Goal: Information Seeking & Learning: Find specific page/section

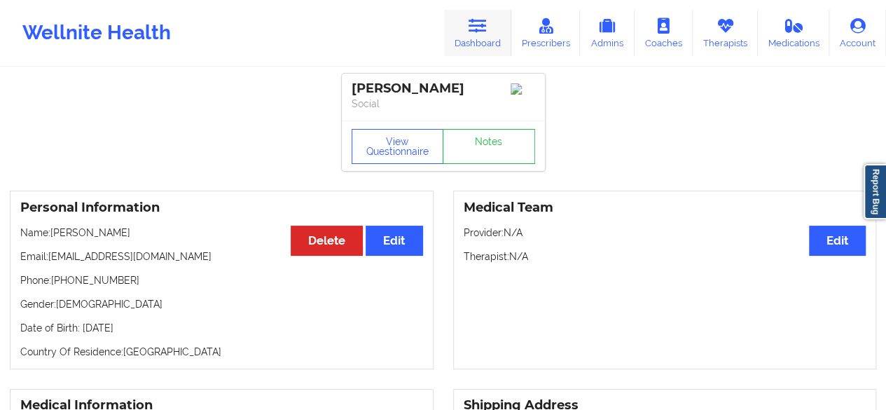
click at [483, 45] on link "Dashboard" at bounding box center [477, 33] width 67 height 46
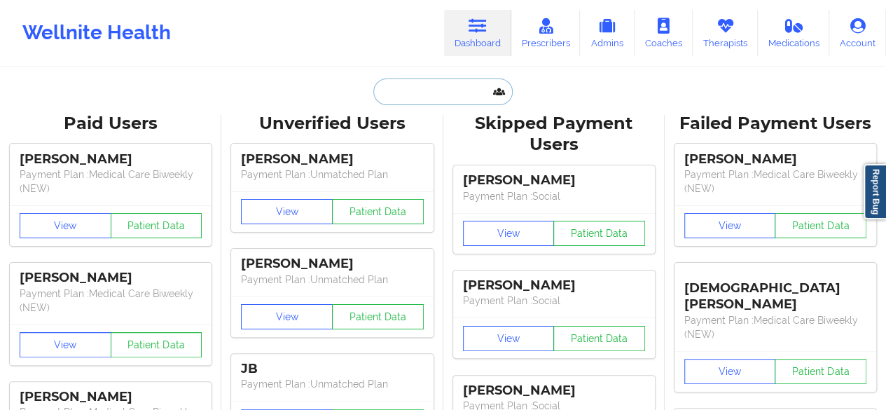
click at [454, 83] on input "text" at bounding box center [442, 91] width 139 height 27
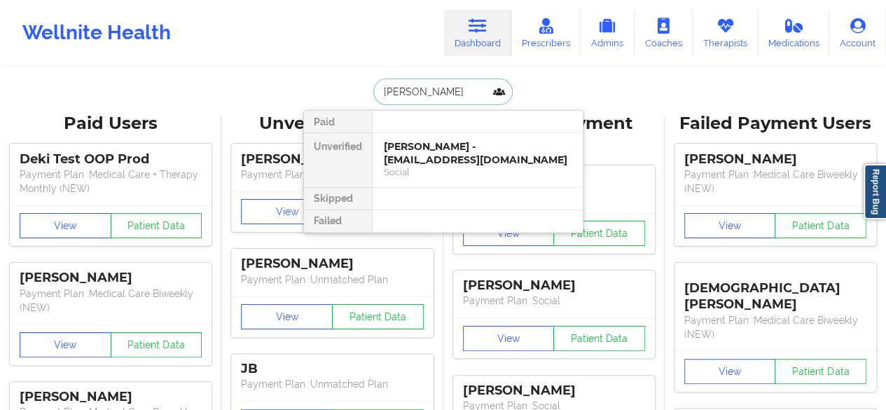
type input "robert glaz"
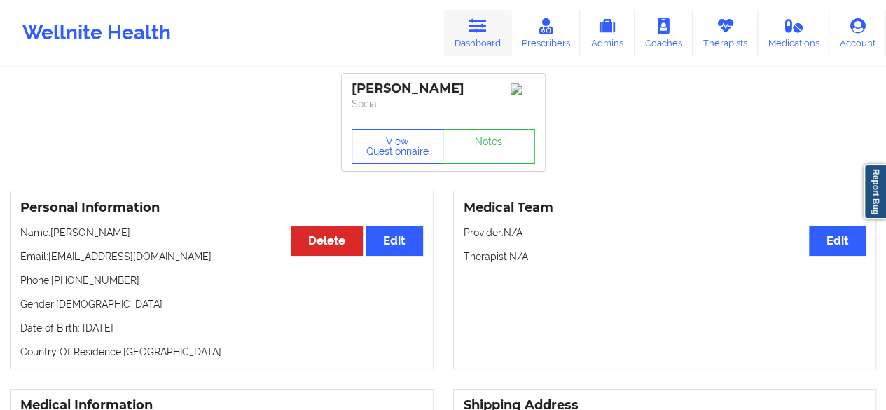
click at [490, 27] on link "Dashboard" at bounding box center [477, 33] width 67 height 46
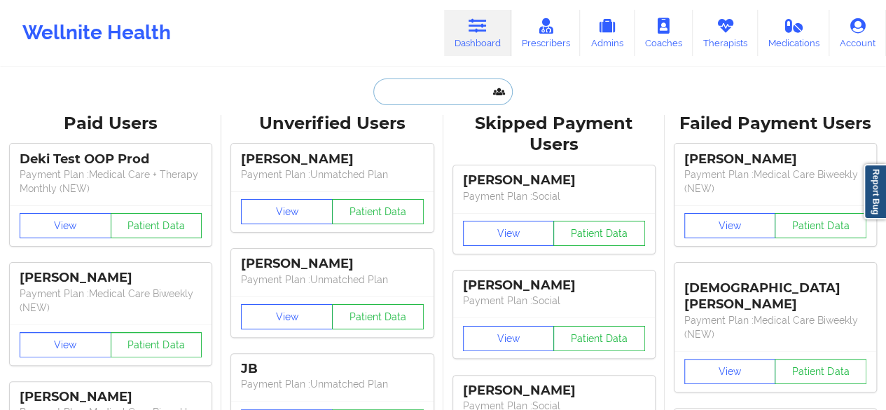
click at [452, 88] on input "text" at bounding box center [442, 91] width 139 height 27
paste input "DAMARISCD7@YAHOO.COM"
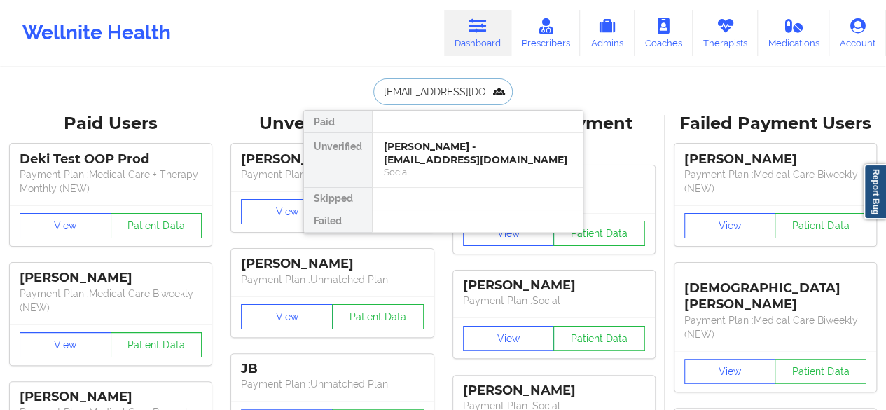
scroll to position [0, 15]
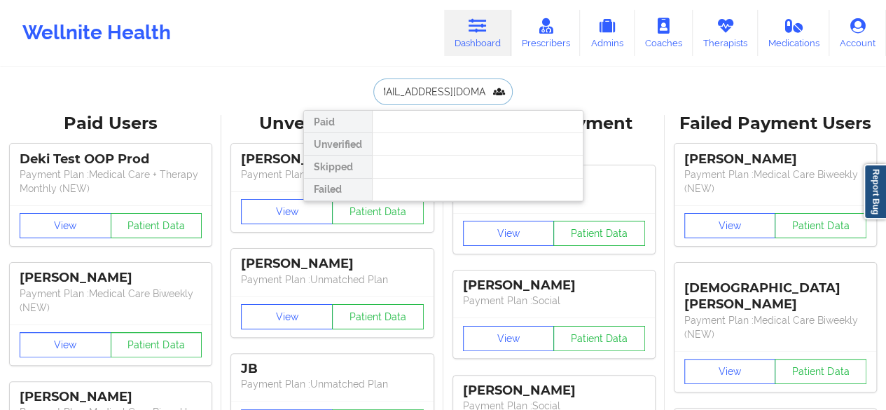
type input "DAMARISCD7@YAHOO.COM"
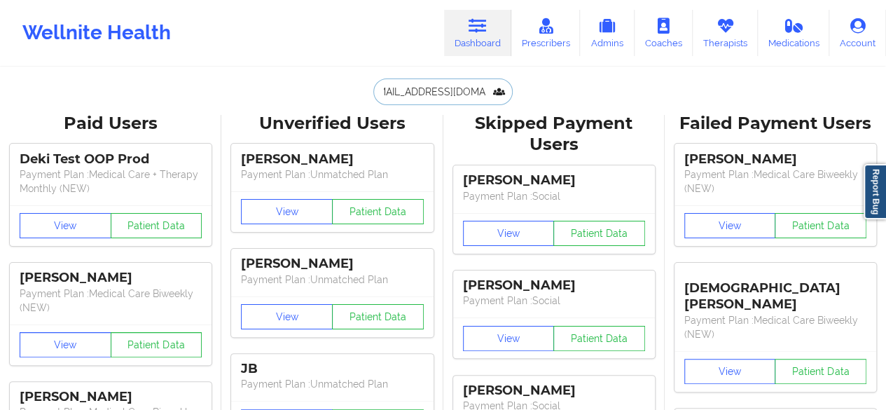
scroll to position [0, 0]
click at [447, 98] on input "text" at bounding box center [442, 91] width 139 height 27
paste input "[EMAIL_ADDRESS][DOMAIN_NAME]"
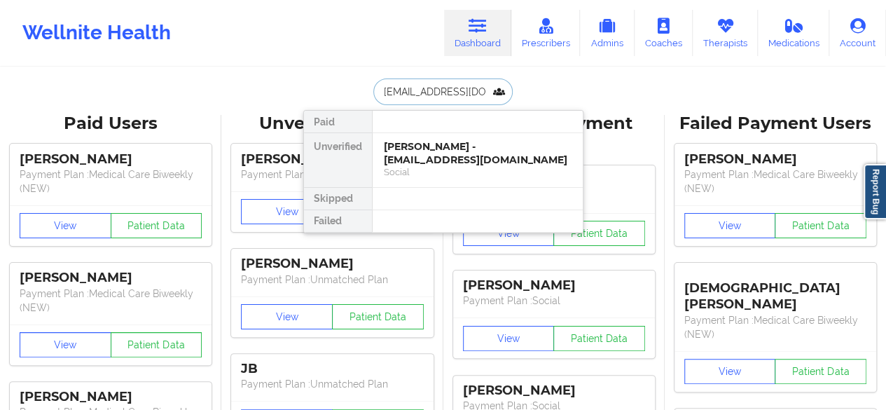
scroll to position [0, 13]
type input "[EMAIL_ADDRESS][DOMAIN_NAME]"
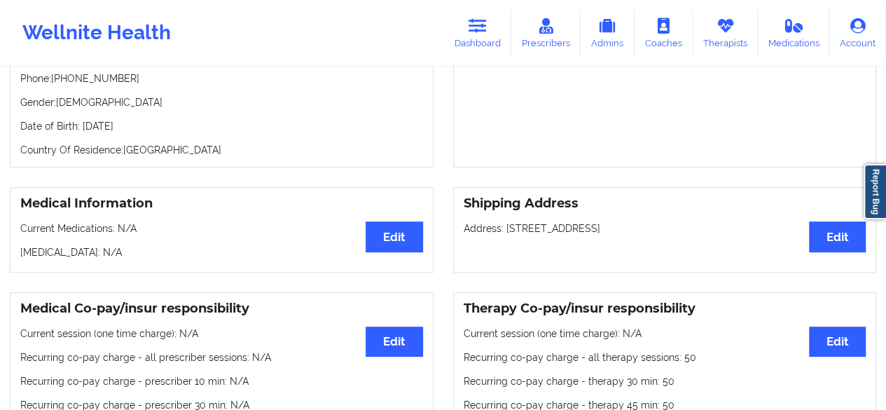
scroll to position [0, 0]
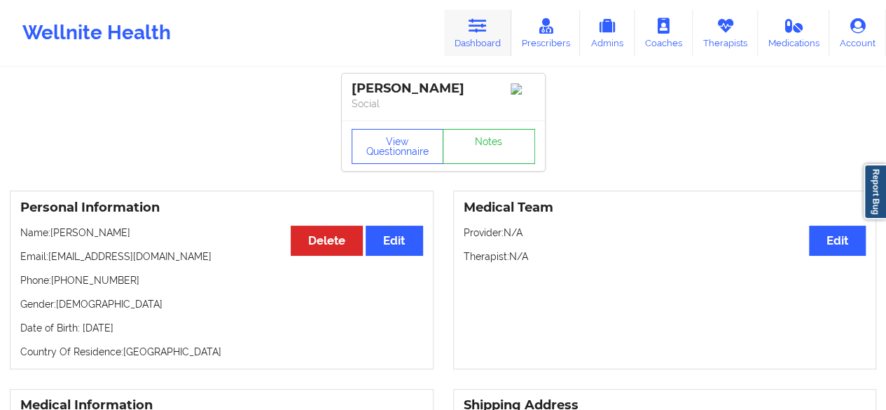
click at [475, 29] on icon at bounding box center [477, 25] width 18 height 15
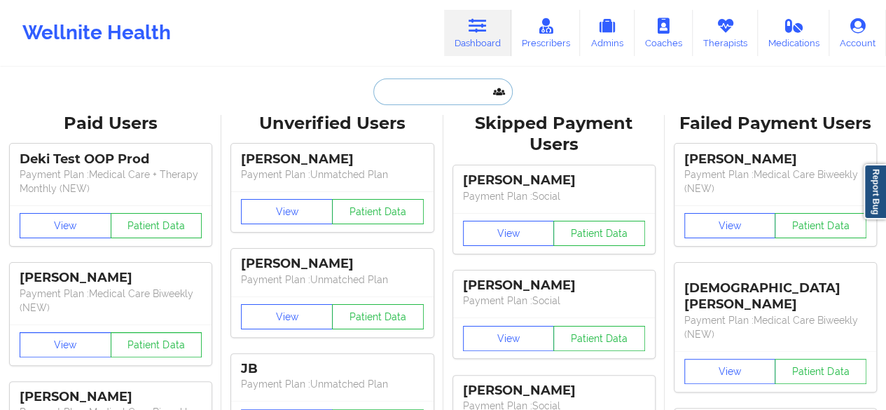
click at [441, 82] on input "text" at bounding box center [442, 91] width 139 height 27
paste input "[EMAIL_ADDRESS][DOMAIN_NAME]"
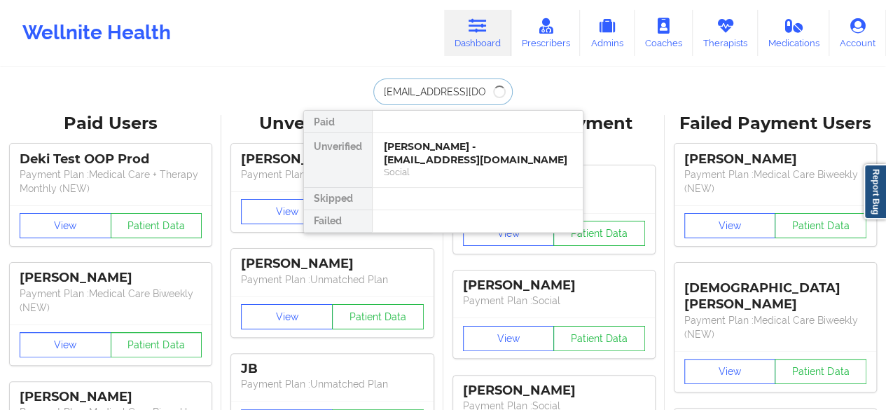
type input "[EMAIL_ADDRESS][DOMAIN_NAME]"
click at [433, 166] on div "[PERSON_NAME] - [EMAIL_ADDRESS][DOMAIN_NAME] Social" at bounding box center [478, 160] width 210 height 54
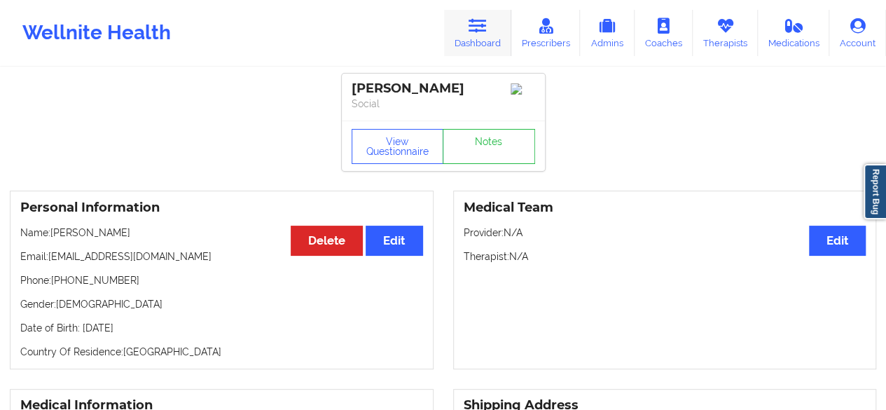
click at [489, 43] on link "Dashboard" at bounding box center [477, 33] width 67 height 46
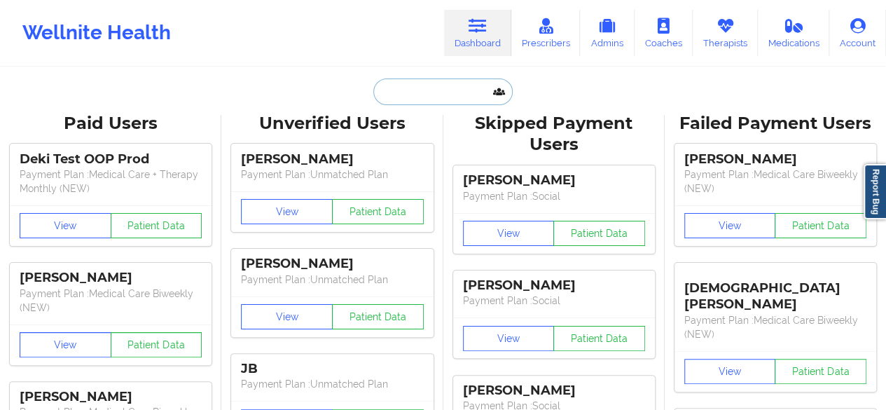
click at [423, 103] on input "text" at bounding box center [442, 91] width 139 height 27
paste input "[EMAIL_ADDRESS][DOMAIN_NAME]"
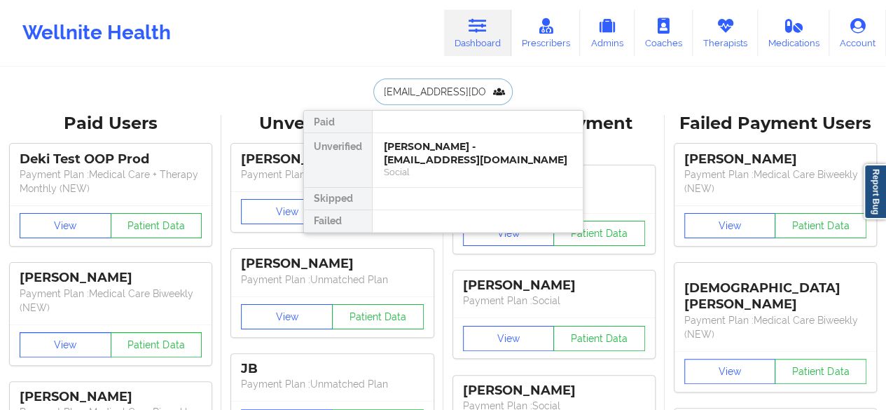
type input "[EMAIL_ADDRESS][DOMAIN_NAME]"
click at [402, 151] on div "[PERSON_NAME] - [EMAIL_ADDRESS][DOMAIN_NAME]" at bounding box center [478, 153] width 188 height 26
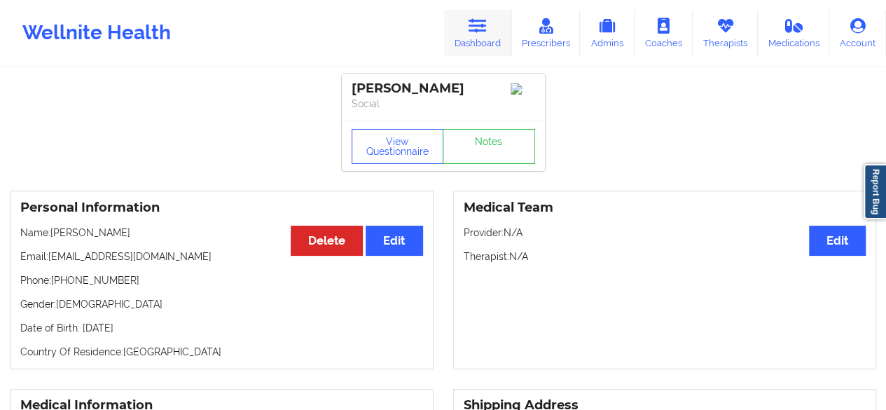
click at [493, 30] on link "Dashboard" at bounding box center [477, 33] width 67 height 46
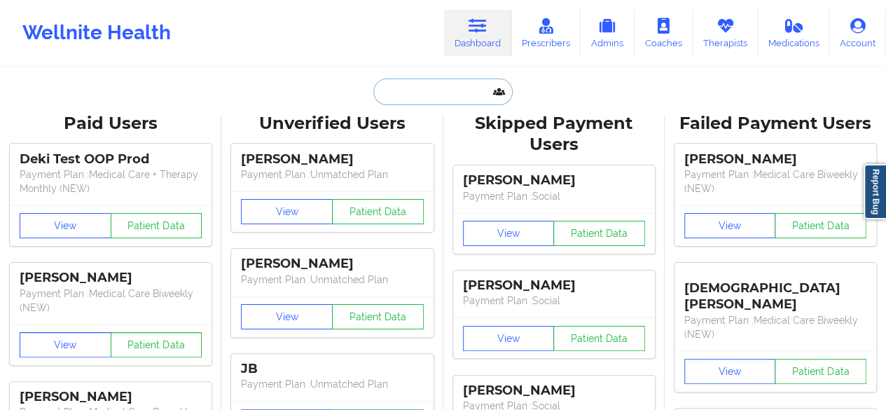
click at [445, 90] on input "text" at bounding box center [442, 91] width 139 height 27
paste input "[EMAIL_ADDRESS][DOMAIN_NAME]"
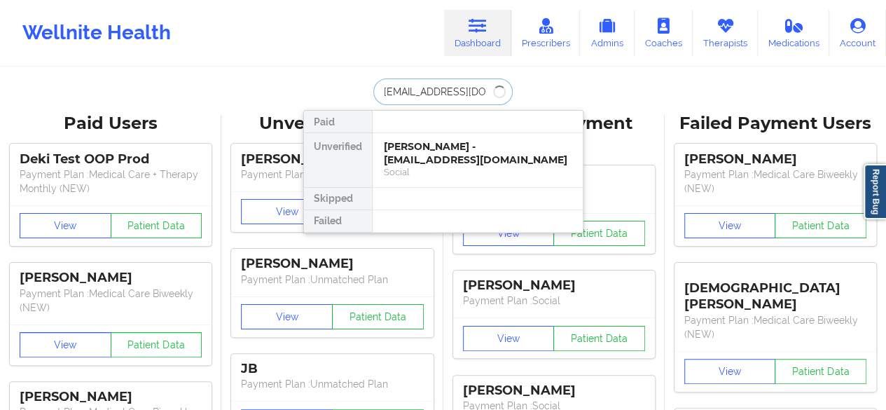
type input "[EMAIL_ADDRESS][DOMAIN_NAME]"
click at [448, 140] on div "[PERSON_NAME] - [EMAIL_ADDRESS][DOMAIN_NAME]" at bounding box center [478, 153] width 188 height 26
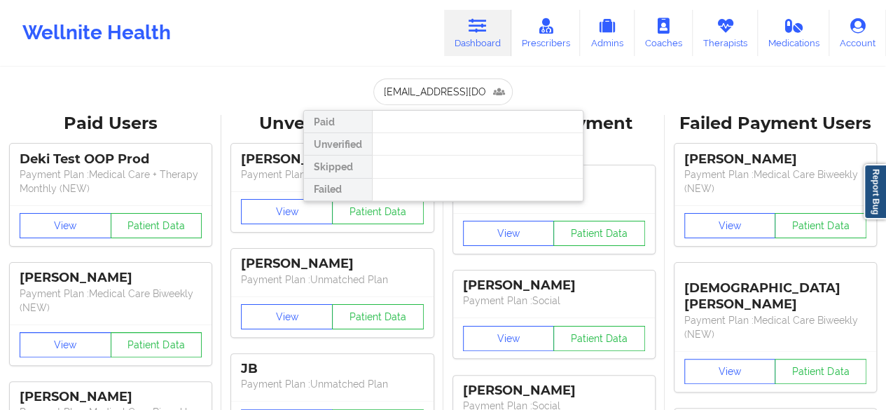
click at [471, 89] on input "[EMAIL_ADDRESS][DOMAIN_NAME]" at bounding box center [442, 91] width 139 height 27
type input "solson@fbalions.org"
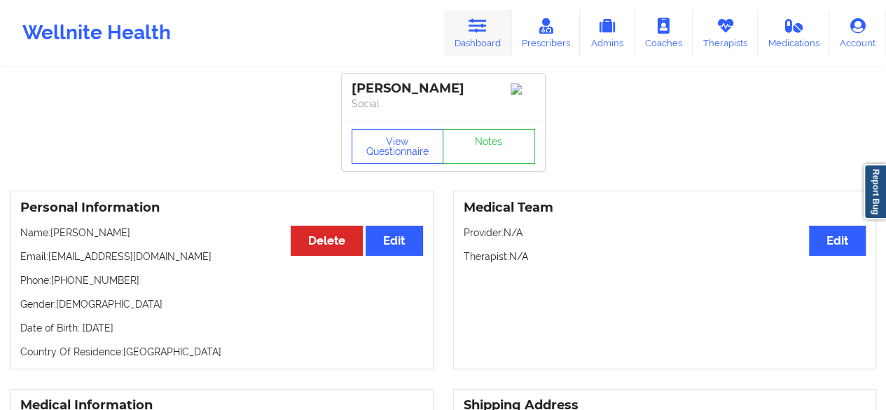
drag, startPoint x: 0, startPoint y: 0, endPoint x: 480, endPoint y: 23, distance: 480.9
click at [480, 23] on icon at bounding box center [477, 25] width 18 height 15
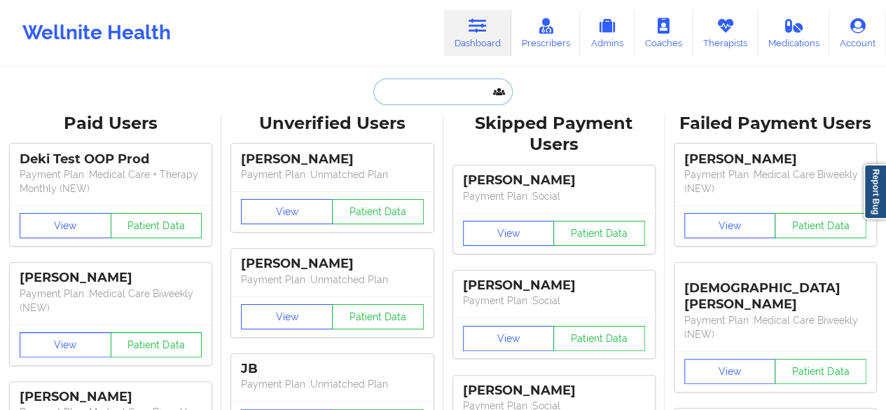
click at [434, 97] on input "text" at bounding box center [442, 91] width 139 height 27
paste input "[EMAIL_ADDRESS][DOMAIN_NAME]"
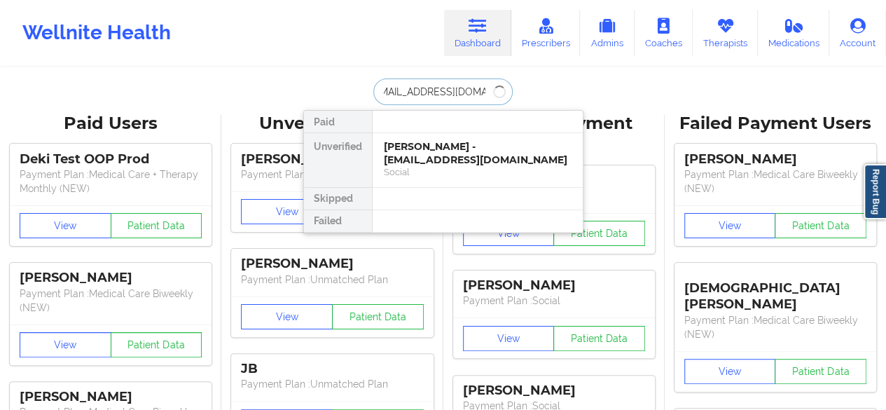
type input "[EMAIL_ADDRESS][DOMAIN_NAME]"
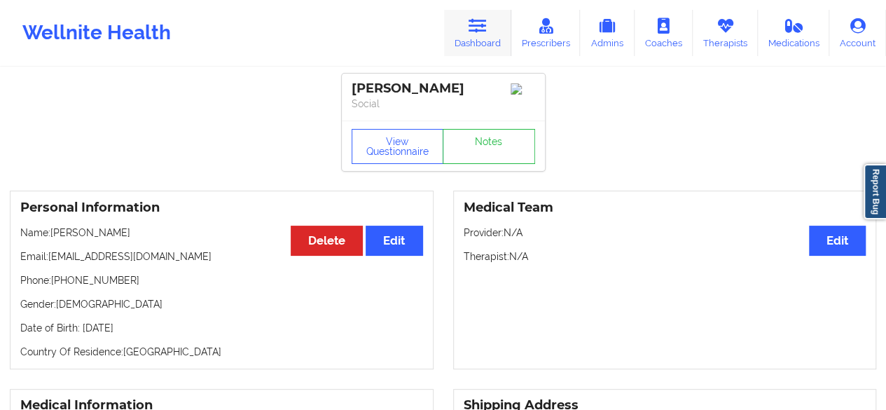
click at [475, 31] on icon at bounding box center [477, 25] width 18 height 15
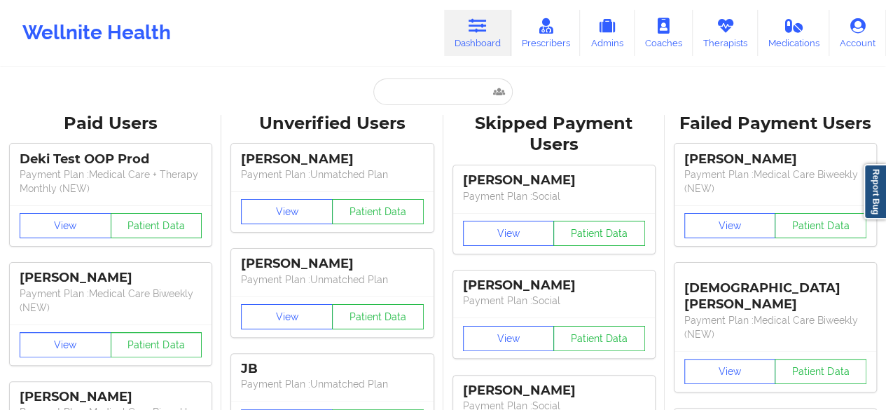
click at [415, 97] on input "text" at bounding box center [442, 91] width 139 height 27
paste input "STEPHANIE OLSON"
type input "STEPHANIE OLSON"
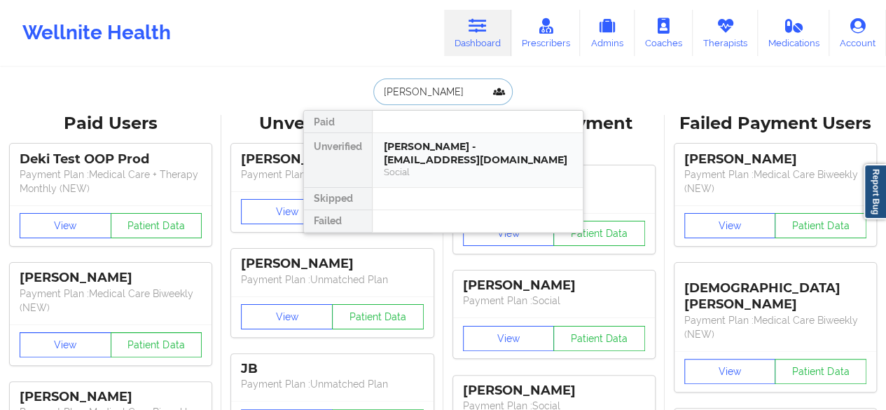
click at [424, 151] on div "Stephanie Olson - steph.hall0326@gmail.com" at bounding box center [478, 153] width 188 height 26
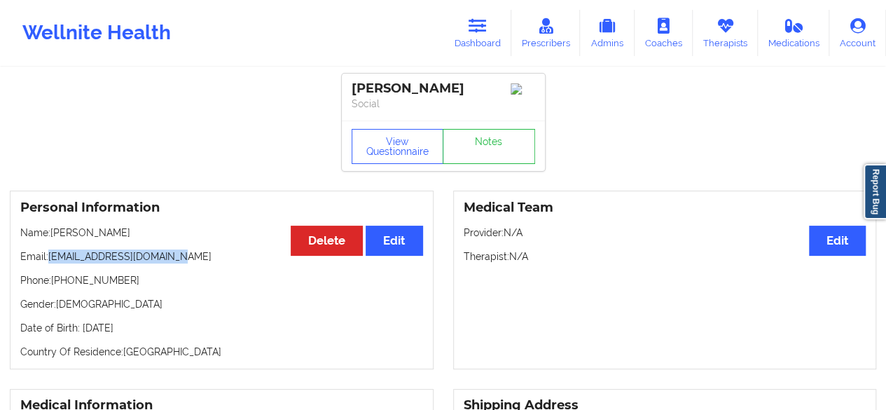
drag, startPoint x: 49, startPoint y: 259, endPoint x: 212, endPoint y: 258, distance: 163.2
click at [212, 258] on p "Email: steph.hall0326@gmail.com" at bounding box center [221, 256] width 403 height 14
copy p "steph.hall0326@gmail.com"
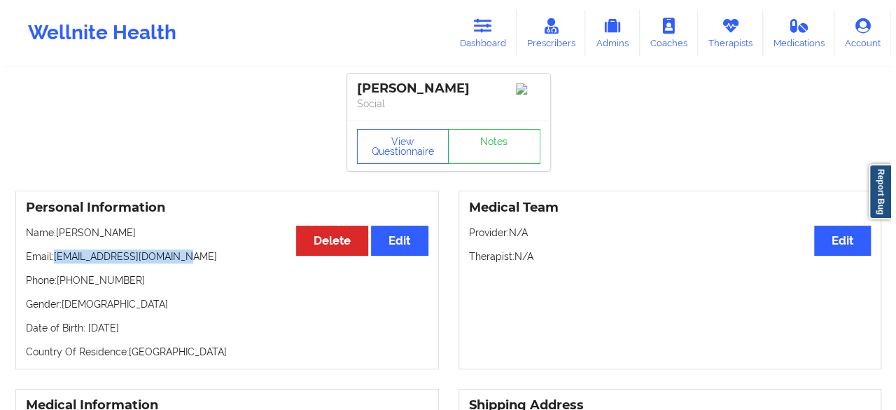
scroll to position [47, 0]
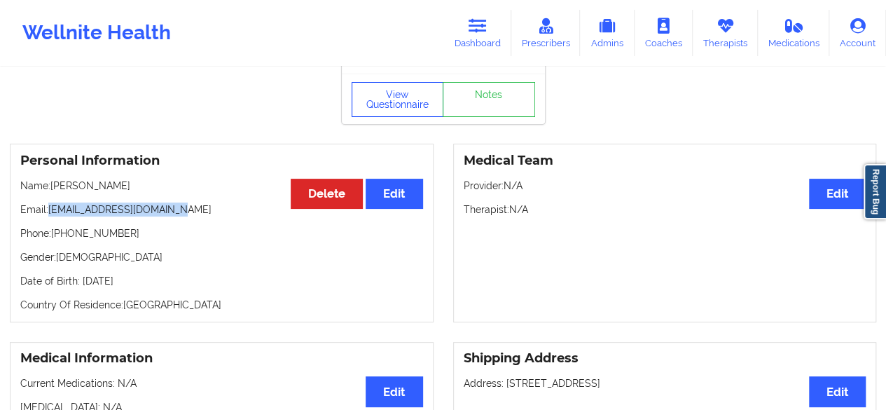
click at [383, 99] on button "View Questionnaire" at bounding box center [398, 99] width 92 height 35
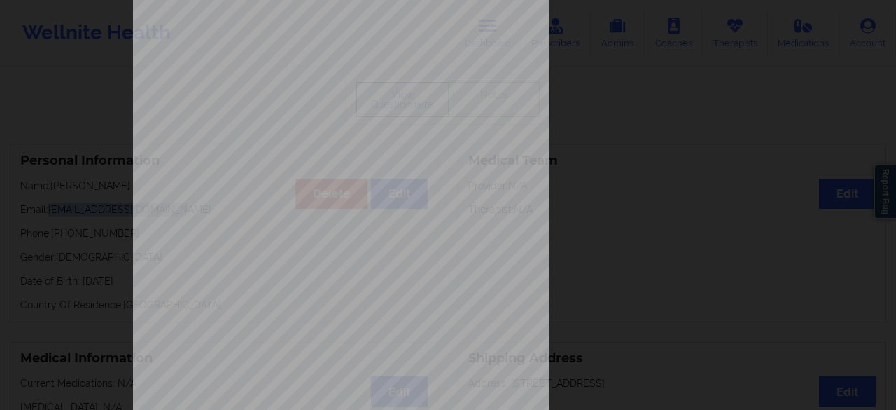
scroll to position [258, 0]
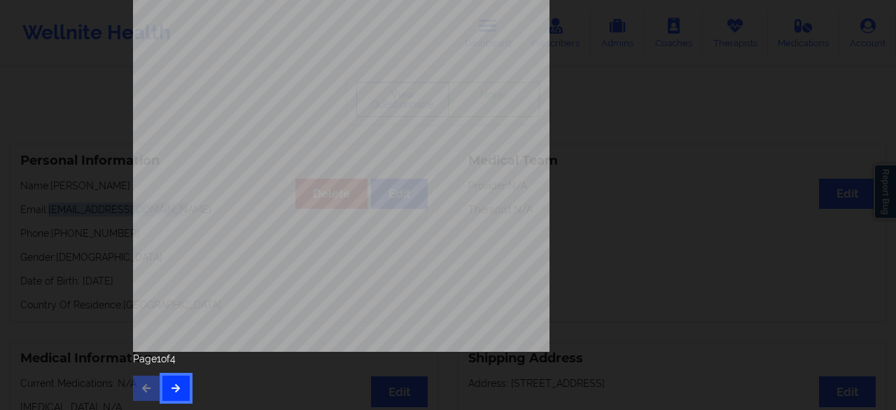
click at [177, 386] on icon "button" at bounding box center [176, 387] width 12 height 8
click at [174, 386] on icon "button" at bounding box center [176, 387] width 12 height 8
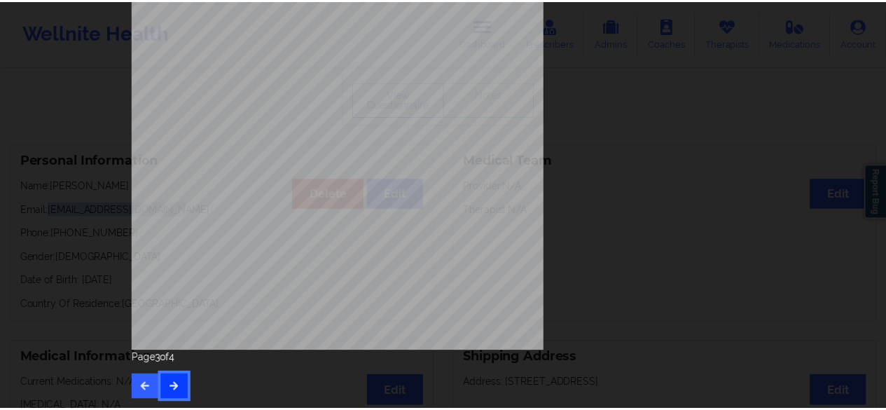
scroll to position [0, 0]
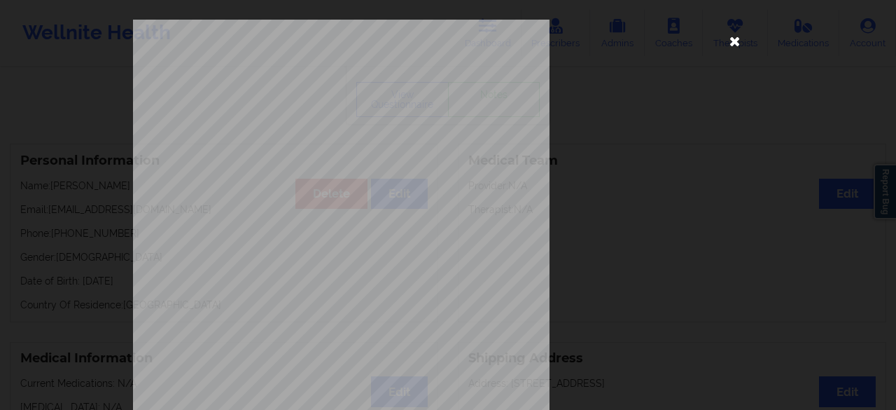
click at [735, 44] on icon at bounding box center [735, 40] width 22 height 22
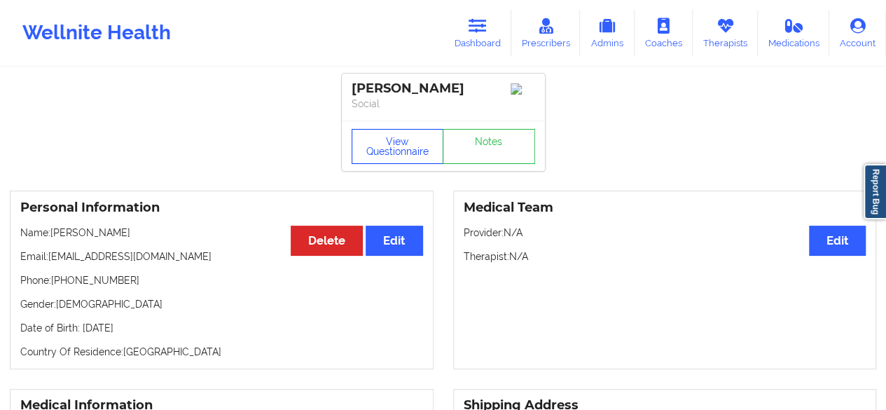
click at [407, 161] on button "View Questionnaire" at bounding box center [398, 146] width 92 height 35
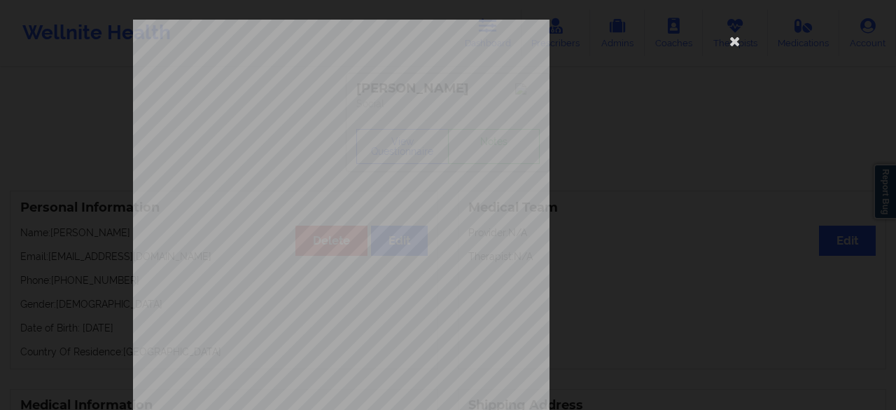
click at [321, 237] on span "Currently Suicidal" at bounding box center [305, 241] width 57 height 8
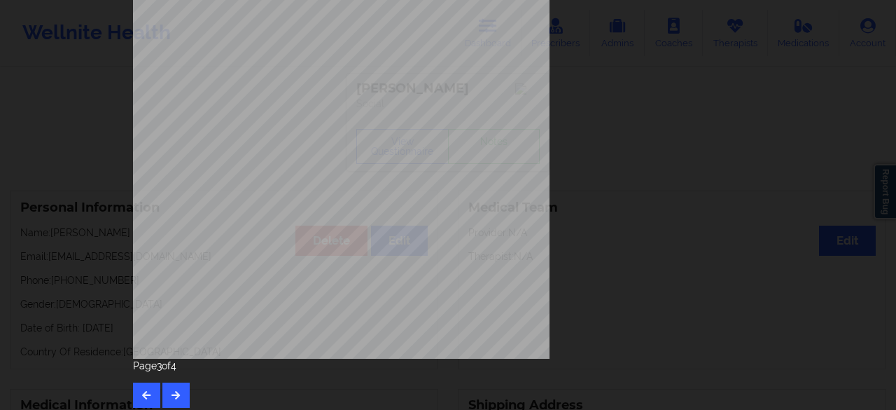
scroll to position [252, 0]
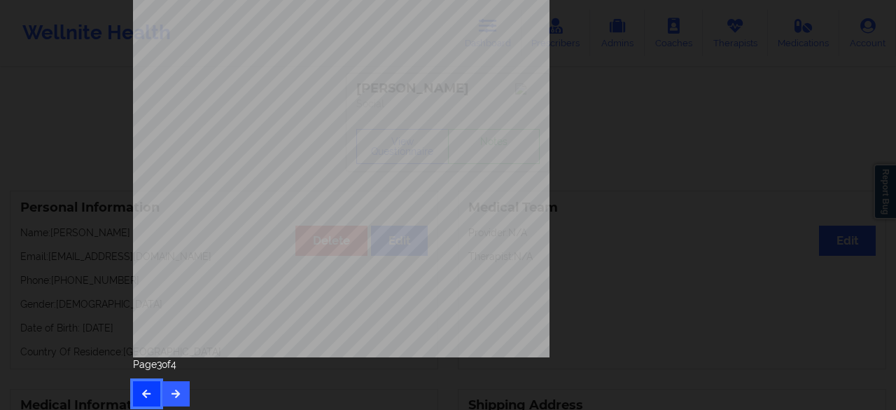
click at [133, 389] on button "button" at bounding box center [146, 393] width 27 height 25
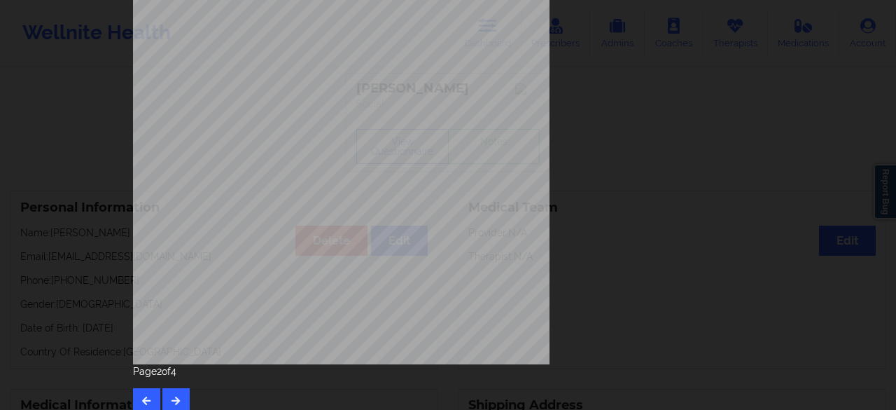
scroll to position [258, 0]
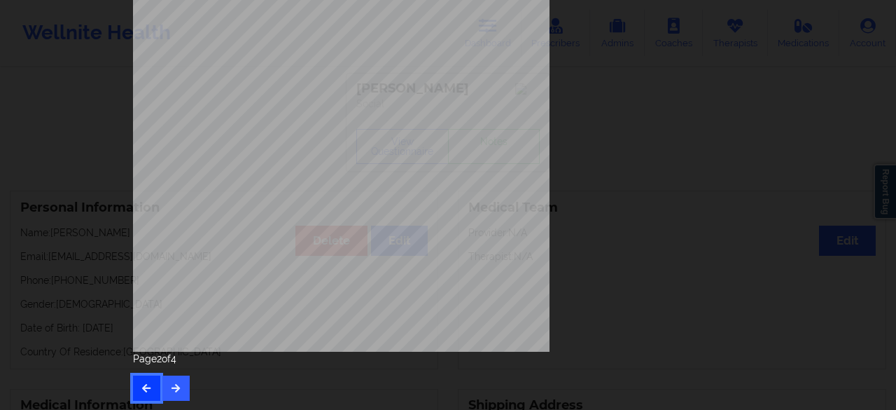
click at [151, 382] on button "button" at bounding box center [146, 387] width 27 height 25
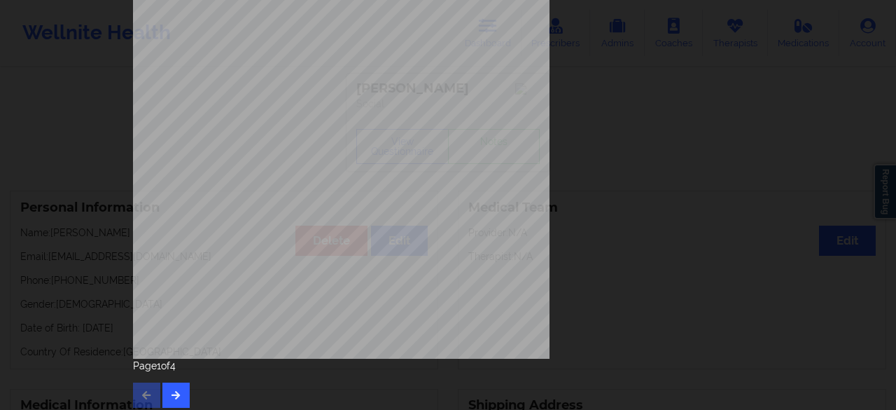
scroll to position [252, 0]
click at [716, 132] on div "1161 Mission St San Francisco, CA, 94103 What state do you live in ? Florida Fu…" at bounding box center [448, 63] width 630 height 590
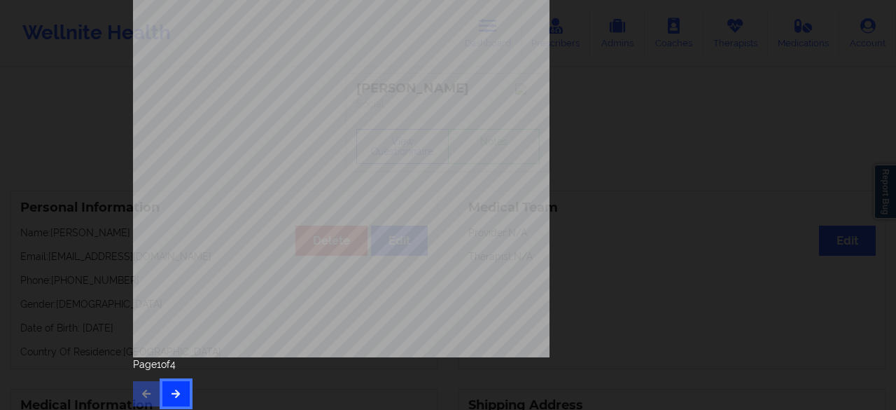
click at [162, 382] on button "button" at bounding box center [175, 393] width 27 height 25
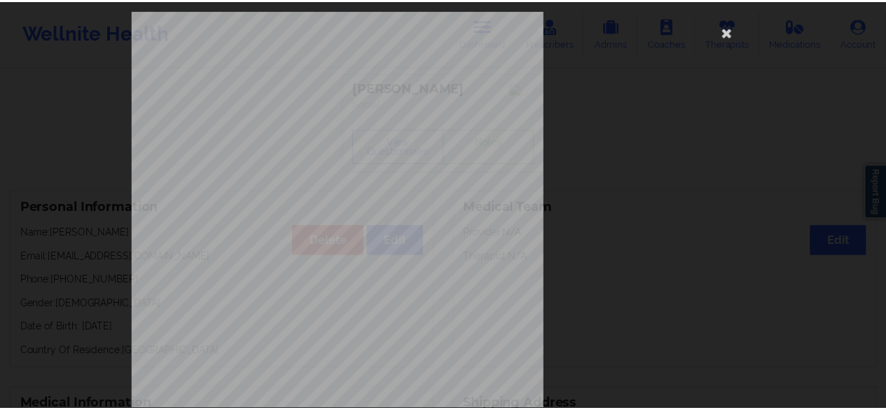
scroll to position [0, 0]
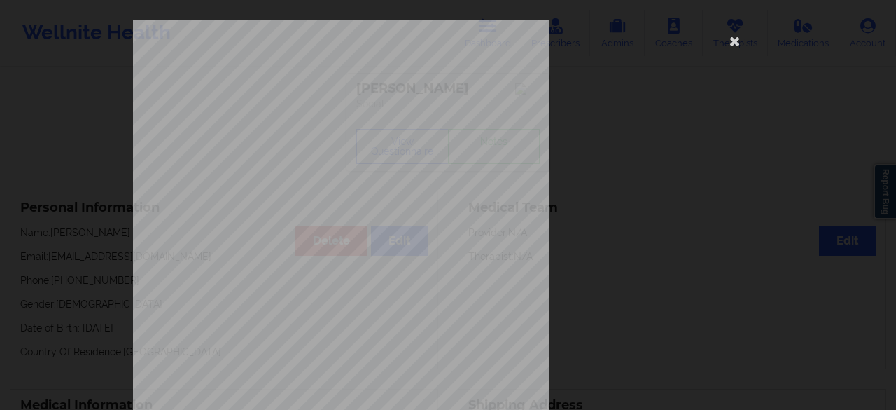
click at [774, 152] on div "commercial Insurance Member ID for patient XJBH32944268 Insurance company name …" at bounding box center [448, 205] width 896 height 410
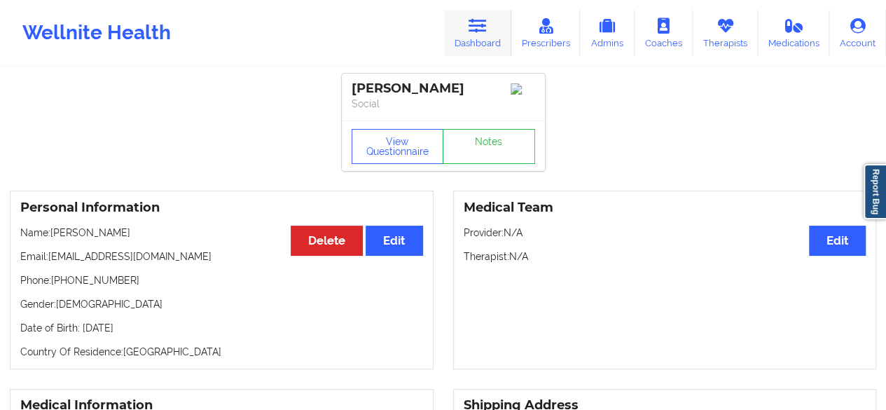
click at [483, 33] on icon at bounding box center [477, 25] width 18 height 15
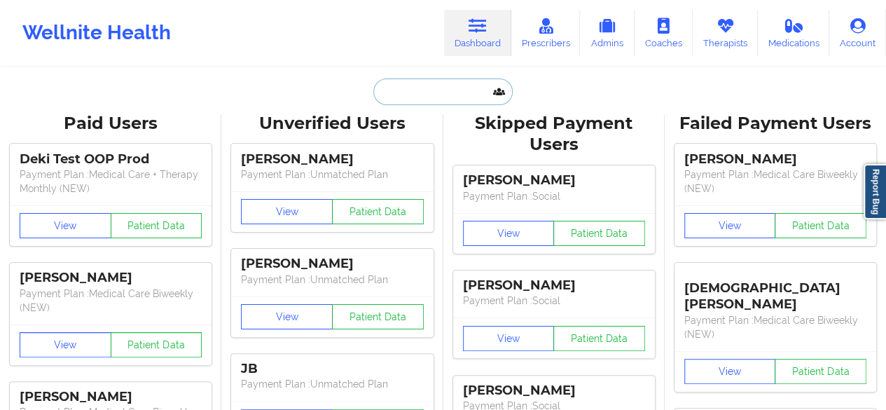
click at [447, 86] on input "text" at bounding box center [442, 91] width 139 height 27
paste input "Cameron Webster"
type input "Cameron Webster"
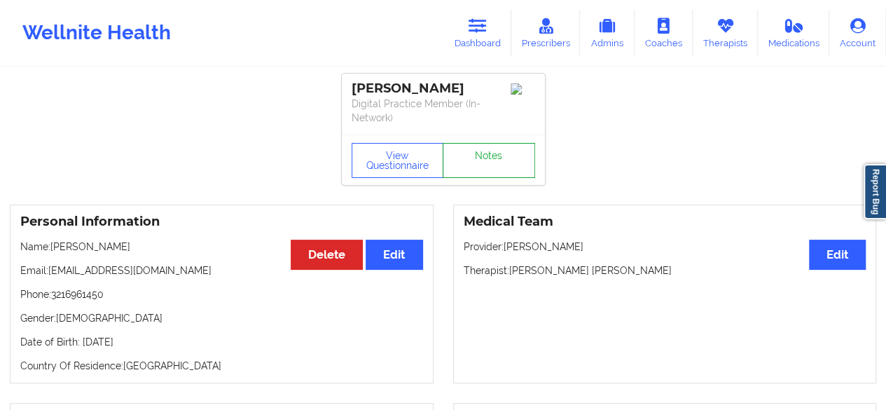
click at [480, 160] on link "Notes" at bounding box center [489, 160] width 92 height 35
